Goal: Register for event/course

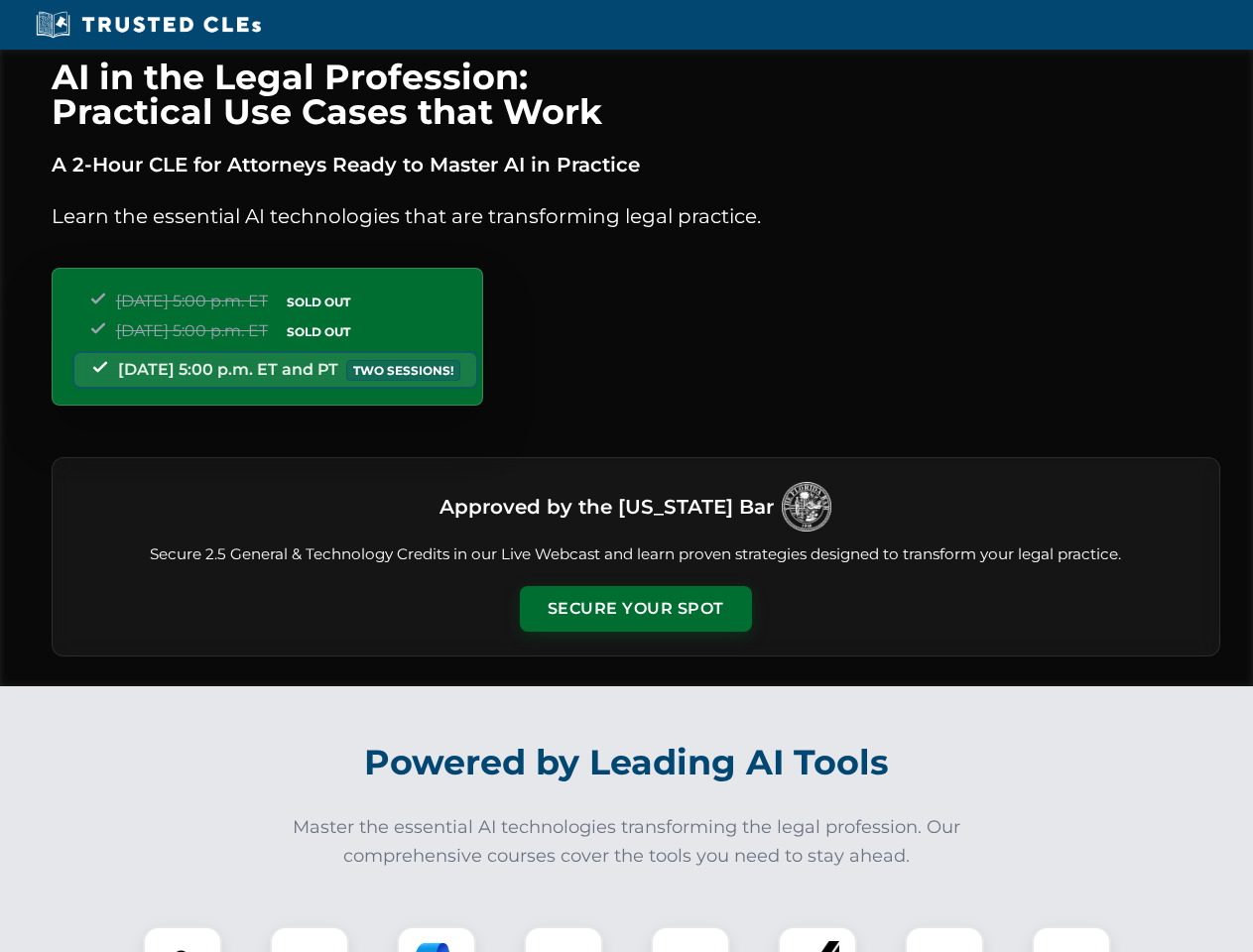
click at [635, 610] on button "Secure Your Spot" at bounding box center [636, 610] width 232 height 46
click at [183, 939] on img at bounding box center [183, 966] width 58 height 58
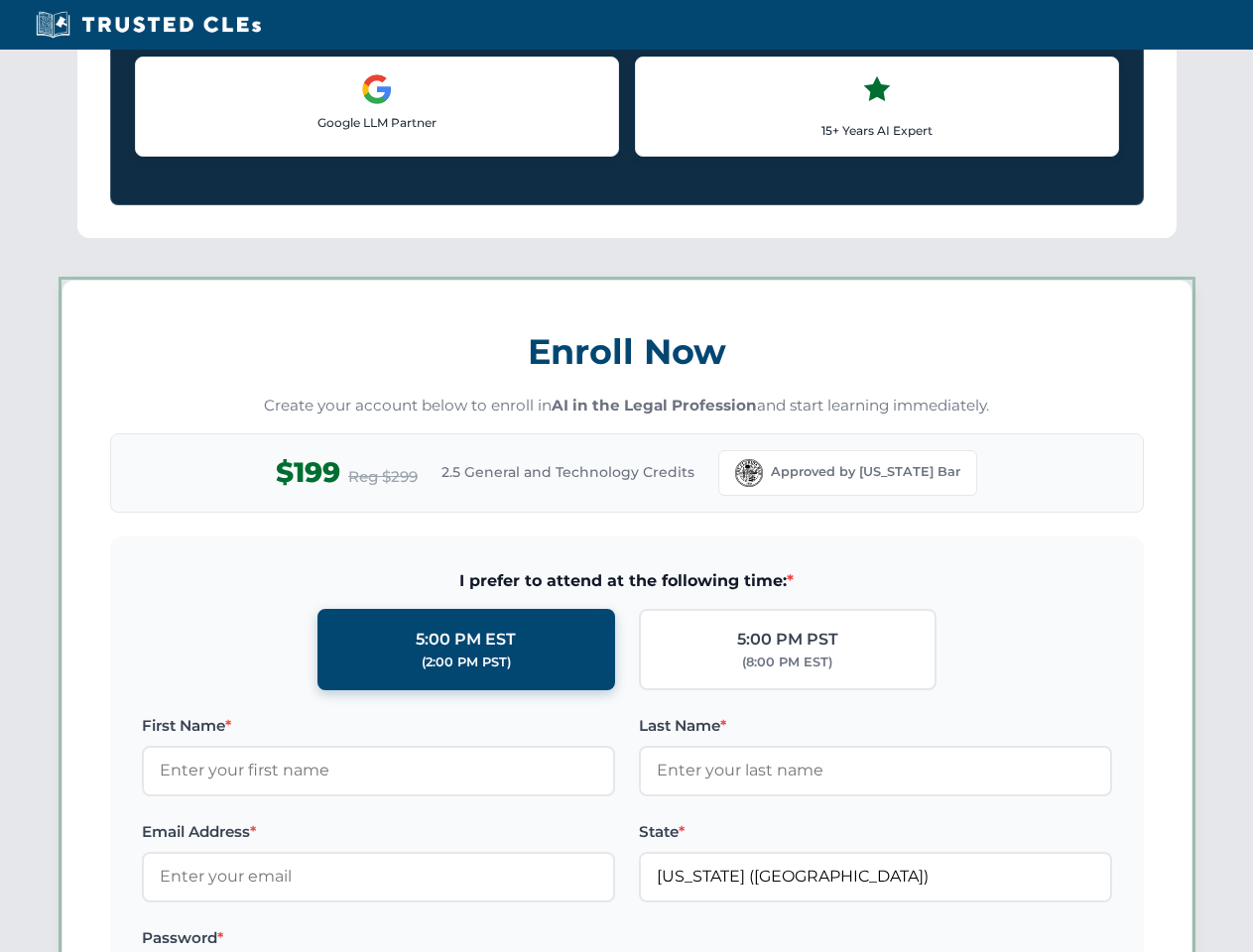
click at [437, 939] on label "Password *" at bounding box center [378, 938] width 474 height 24
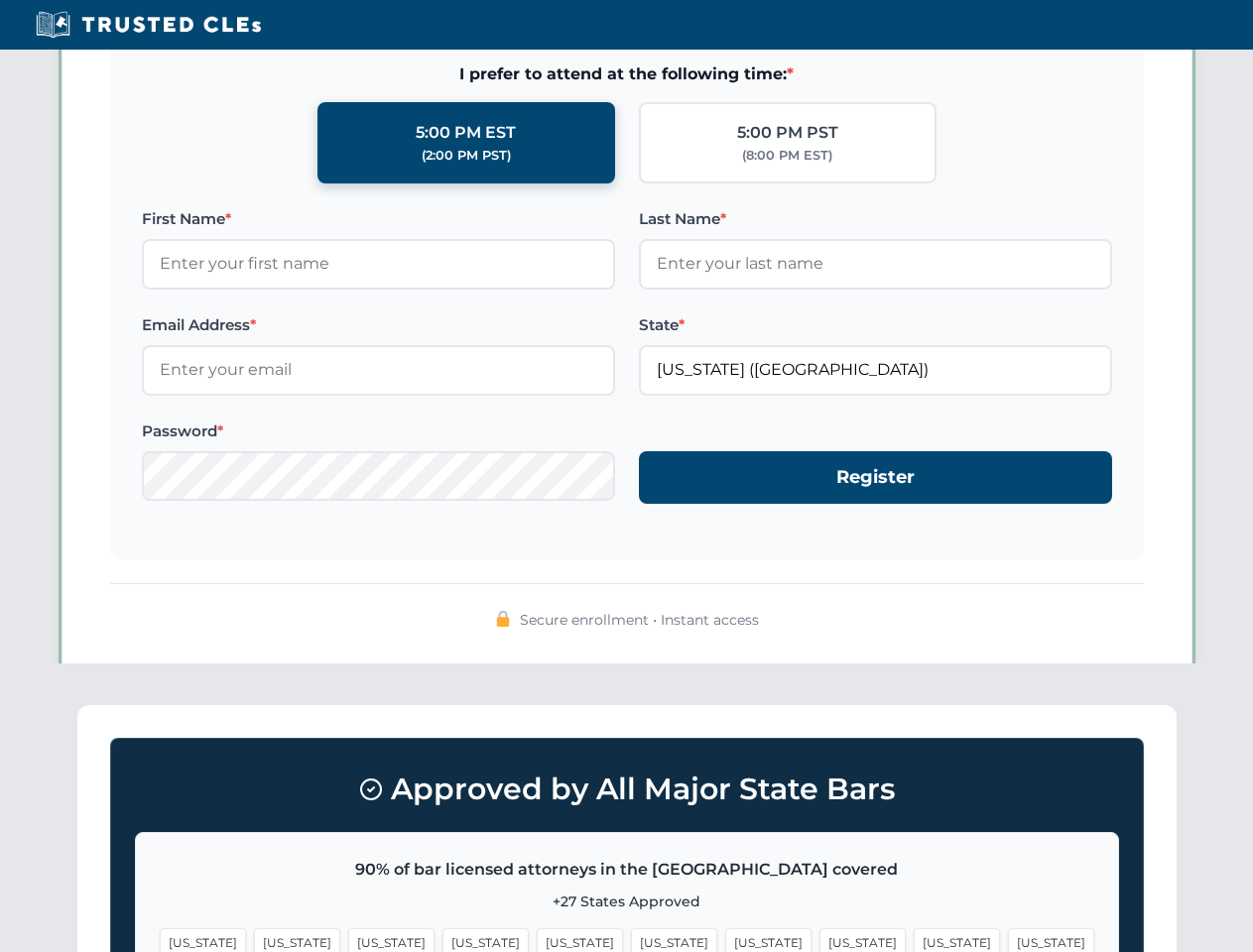
click at [913, 939] on span "[US_STATE]" at bounding box center [956, 942] width 86 height 29
